Goal: Task Accomplishment & Management: Manage account settings

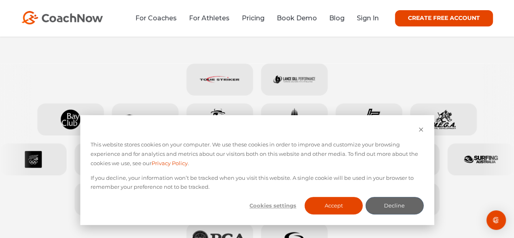
scroll to position [357, 0]
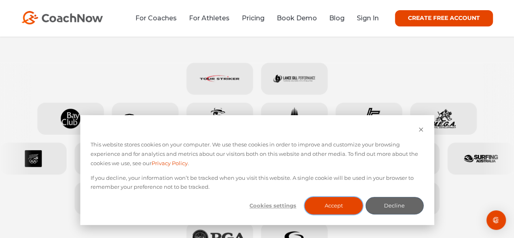
click at [329, 203] on button "Accept" at bounding box center [334, 205] width 58 height 17
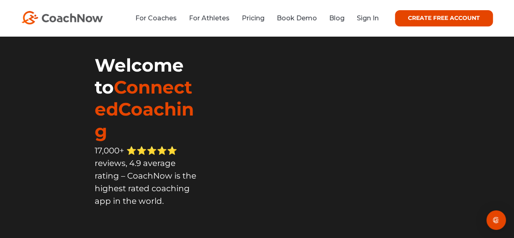
scroll to position [0, 0]
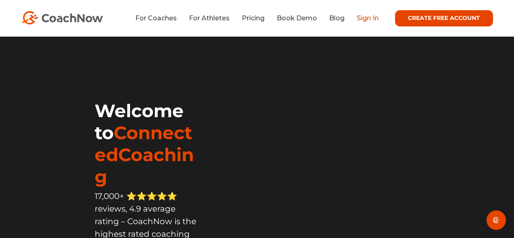
click at [365, 18] on link "Sign In" at bounding box center [368, 18] width 22 height 8
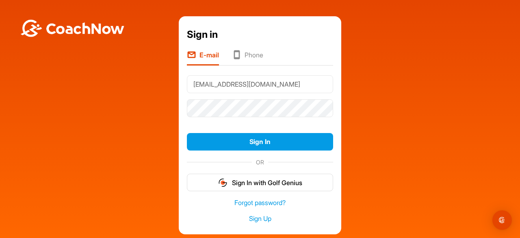
type input "[EMAIL_ADDRESS][DOMAIN_NAME]"
click at [187, 133] on button "Sign In" at bounding box center [260, 141] width 146 height 17
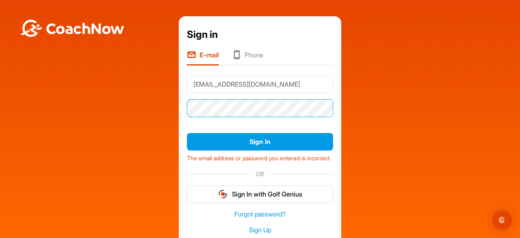
click at [187, 133] on button "Sign In" at bounding box center [260, 141] width 146 height 17
click at [237, 213] on div "Forgot password? Sign Up" at bounding box center [260, 222] width 146 height 38
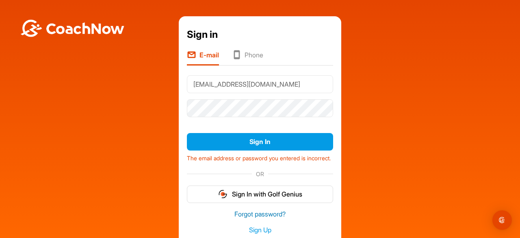
click at [236, 219] on link "Forgot password?" at bounding box center [260, 213] width 146 height 9
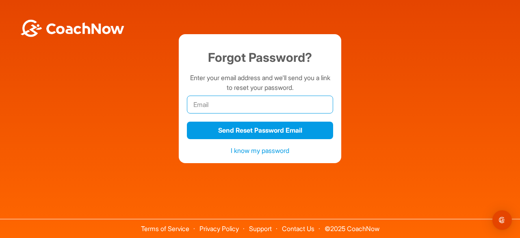
click at [239, 109] on input "email" at bounding box center [260, 105] width 146 height 18
click at [278, 106] on input "sa" at bounding box center [260, 105] width 146 height 18
type input "s"
paste input "sarmientolorenzo54@gmail.com"
type input "sarmientolorenzo54@gmail.com"
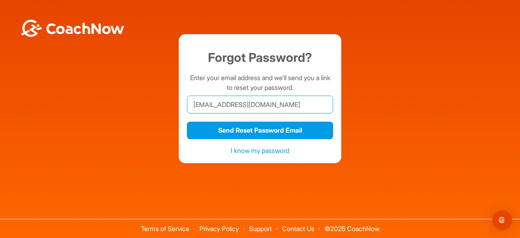
click at [187, 122] on button "Send Reset Password Email" at bounding box center [260, 130] width 146 height 17
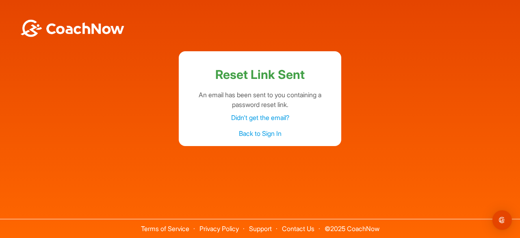
click at [260, 135] on link "Back to Sign In" at bounding box center [260, 133] width 43 height 8
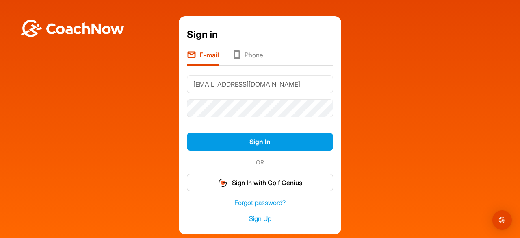
type input "sarmientolorenzo54@gmail.com"
click at [187, 133] on button "Sign In" at bounding box center [260, 141] width 146 height 17
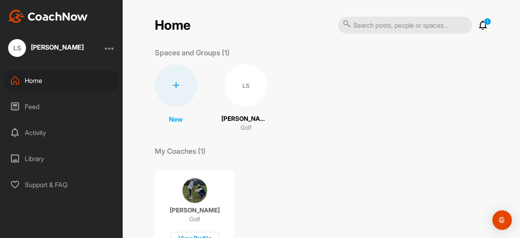
click at [480, 27] on icon at bounding box center [483, 25] width 10 height 10
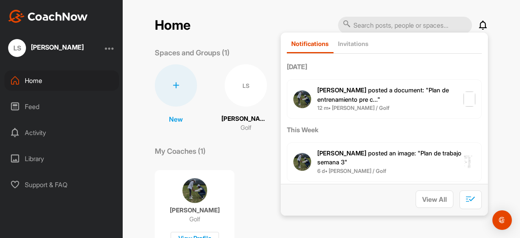
click at [458, 90] on div "Heriberto D. posted a document : " Plan de entrenamiento pre c... " 12 m • Lore…" at bounding box center [384, 98] width 195 height 39
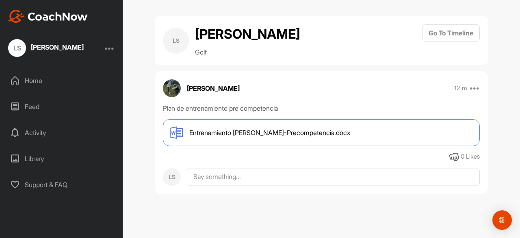
click at [315, 137] on span "Entrenamiento Lorenzo-Precompetencia.docx" at bounding box center [269, 133] width 161 height 10
